Goal: Task Accomplishment & Management: Use online tool/utility

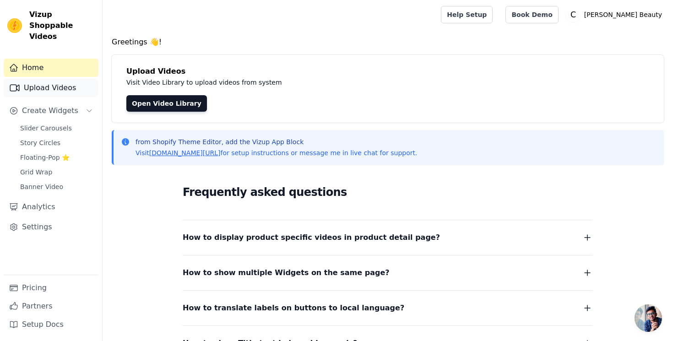
click at [78, 79] on link "Upload Videos" at bounding box center [51, 88] width 95 height 18
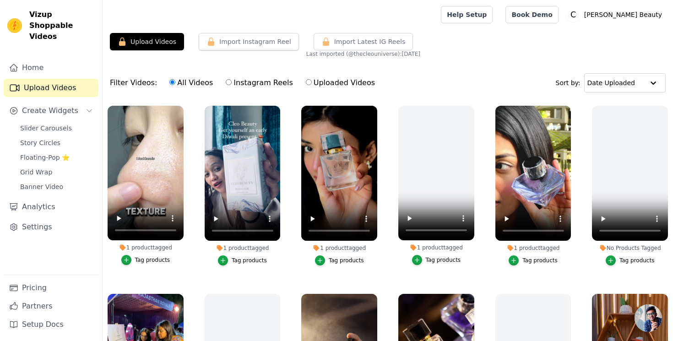
click at [226, 82] on input "Instagram Reels" at bounding box center [229, 82] width 6 height 6
radio input "true"
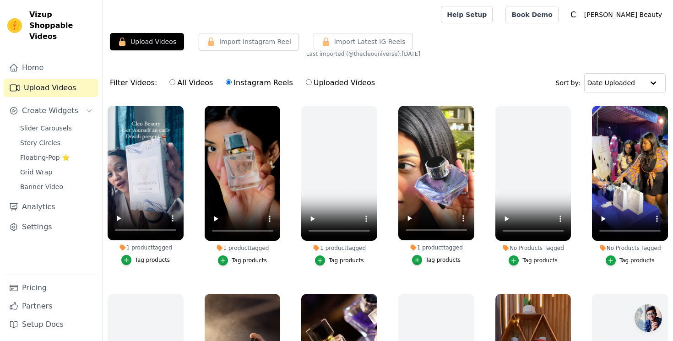
click at [306, 81] on input "Uploaded Videos" at bounding box center [309, 82] width 6 height 6
radio input "true"
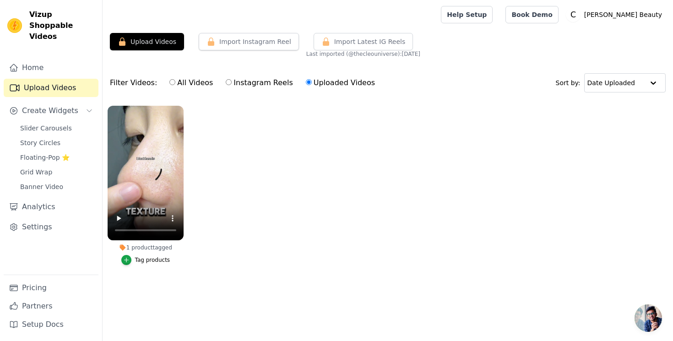
click at [170, 83] on input "All Videos" at bounding box center [173, 82] width 6 height 6
radio input "true"
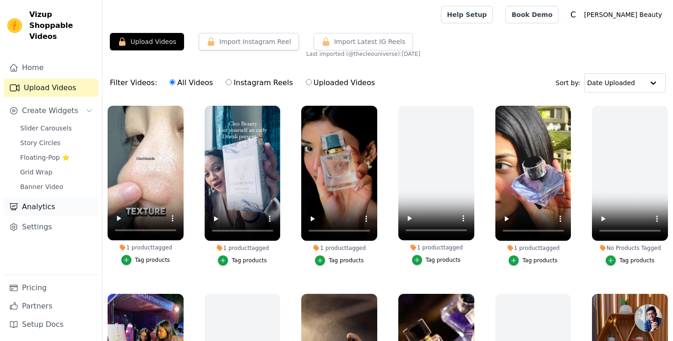
click at [38, 203] on link "Analytics" at bounding box center [51, 207] width 95 height 18
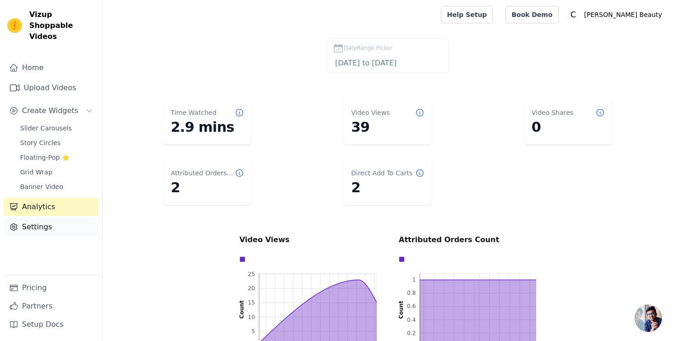
click at [39, 218] on link "Settings" at bounding box center [51, 227] width 95 height 18
